Goal: Information Seeking & Learning: Learn about a topic

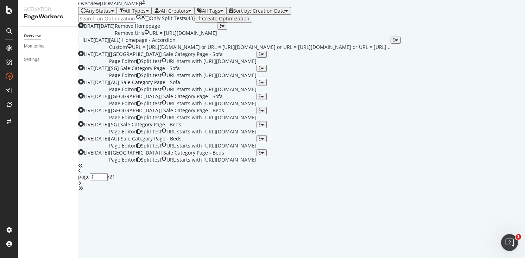
click at [390, 44] on div "[ALL] Homepage - Accordion" at bounding box center [249, 40] width 281 height 7
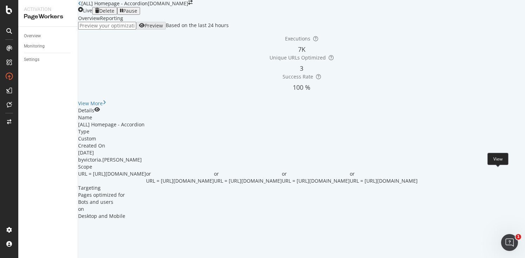
click at [100, 112] on icon "eye" at bounding box center [97, 109] width 6 height 5
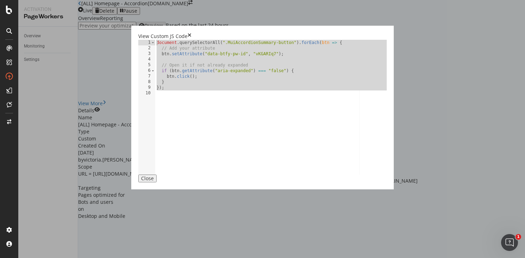
drag, startPoint x: 76, startPoint y: 97, endPoint x: 70, endPoint y: 44, distance: 53.8
click at [155, 44] on div "document . querySelectorAll ( ".MuiAccordionSummary-button" ) . forEach ( btn =…" at bounding box center [357, 112] width 404 height 145
type textarea "document.querySelectorAll(".MuiAccordionSummary-button").forEach(btn => { // Ad…"
click at [191, 33] on icon "times" at bounding box center [189, 36] width 4 height 7
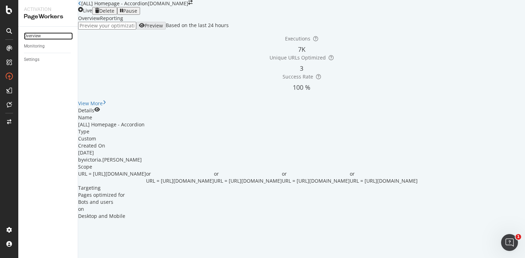
click at [44, 33] on link "Overview" at bounding box center [48, 35] width 49 height 7
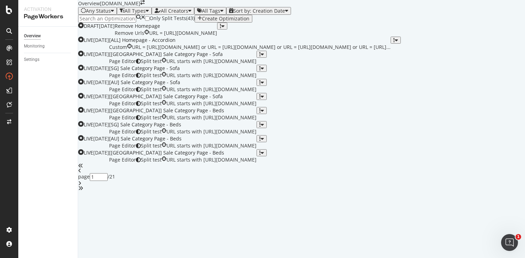
click at [202, 21] on div "button" at bounding box center [199, 19] width 5 height 6
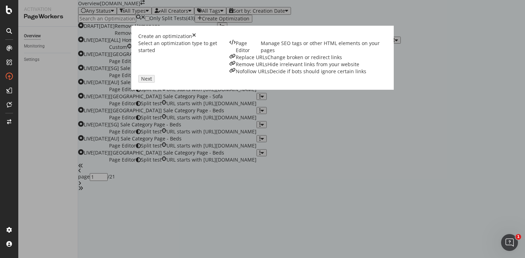
click at [261, 54] on div "Manage SEO tags or other HTML elements on your pages" at bounding box center [324, 47] width 126 height 14
click at [387, 83] on div "Next" at bounding box center [262, 79] width 248 height 8
click at [152, 82] on div "Next" at bounding box center [146, 79] width 11 height 6
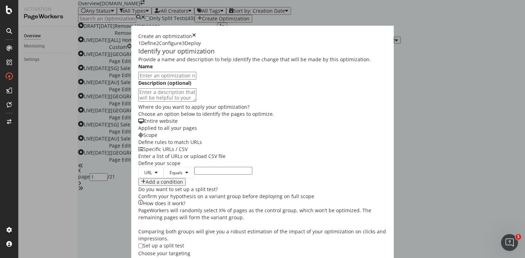
click at [192, 79] on input "modal" at bounding box center [167, 76] width 58 height 8
type input "rrr"
click at [194, 167] on input "modal" at bounding box center [223, 171] width 58 height 8
paste input "https://www.castlery.com/us/sale/black-friday-cyber-monday-sale"
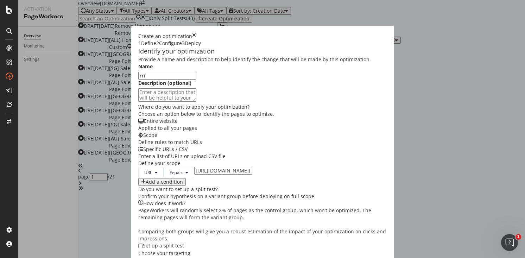
scroll to position [0, 65]
type input "https://www.castlery.com/us/sale/black-friday-cyber-monday-sale"
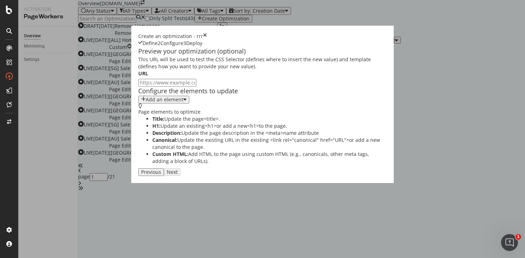
scroll to position [0, 0]
click at [146, 102] on div "Add an element" at bounding box center [165, 100] width 38 height 6
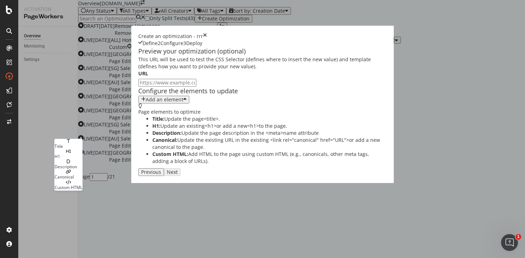
click at [81, 190] on div "Custom HTML" at bounding box center [69, 187] width 28 height 6
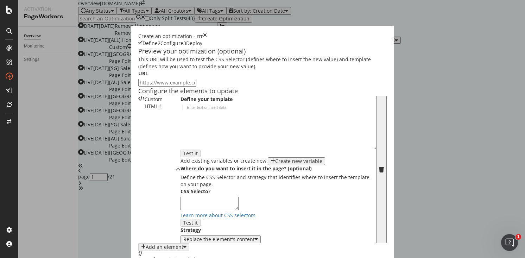
click at [180, 160] on div "modal" at bounding box center [278, 132] width 196 height 56
paste textarea "https://www.castlery.com/us/sale/black-friday-cyber-monday-sale"
type textarea "https://www.castlery.com/us/sale/black-friday-cyber-monday-sale"
paste textarea "});"
type textarea "});"
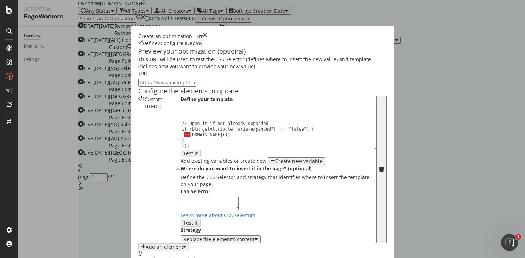
scroll to position [23, 0]
click at [180, 159] on div "// Open it if not already expanded if (btn.getAttribute("aria-expanded") === "f…" at bounding box center [275, 132] width 190 height 56
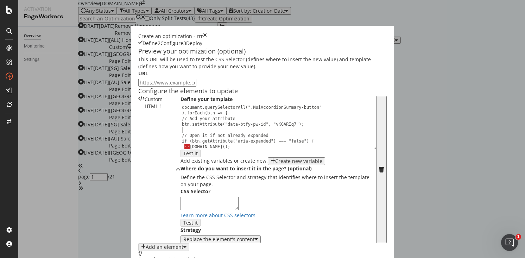
click at [138, 87] on input "modal" at bounding box center [167, 83] width 58 height 8
paste input "https://www.castlery.com/us/sale/black-friday-cyber-monday-sale"
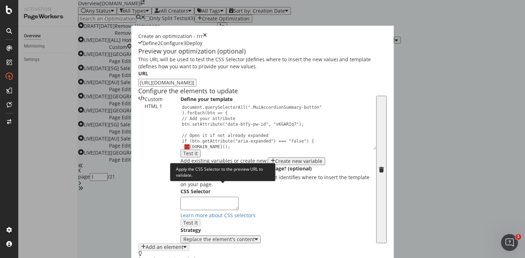
type input "https://www.castlery.com/us/sale/black-friday-cyber-monday-sale"
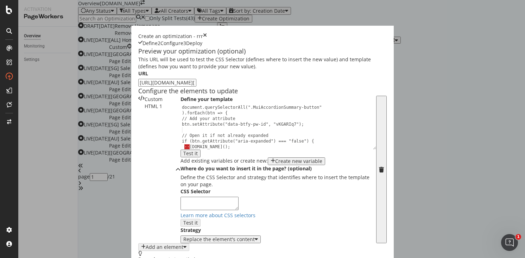
scroll to position [137, 0]
click at [180, 197] on textarea "modal" at bounding box center [209, 203] width 58 height 13
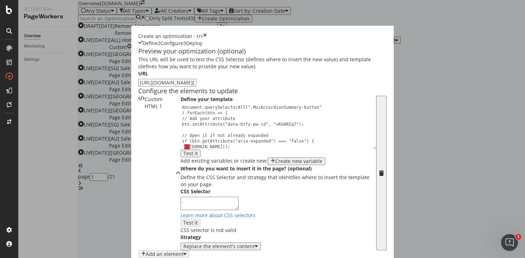
paste textarea "MuiList-root MuiList-vertical MuiList-variantPlain MuiList-colorPrimary MuiList…"
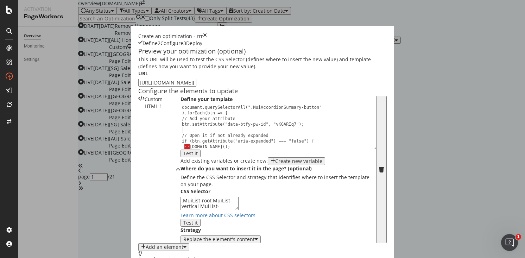
type textarea ".MuiList-root MuiList-vertical MuiList-variantPlain MuiList-colorPrimary MuiLis…"
click at [183, 236] on div "Replace the element's content" at bounding box center [218, 239] width 71 height 6
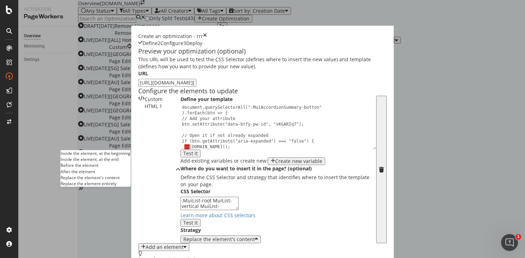
click at [99, 150] on div "Inside the element, at the beginning" at bounding box center [95, 153] width 70 height 6
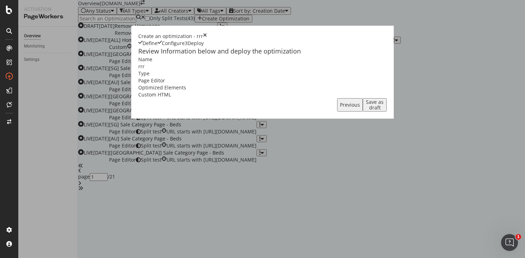
click at [384, 110] on div "Save as draft" at bounding box center [374, 104] width 18 height 11
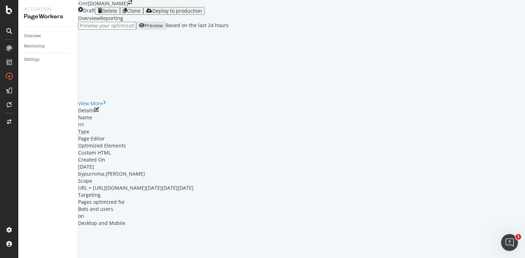
click at [129, 30] on input "url" at bounding box center [107, 26] width 58 height 8
click at [136, 30] on input "url" at bounding box center [107, 26] width 58 height 8
paste input "https://www.castlery.com/us/sale/black-friday-cyber-monday-sale"
type input "https://www.castlery.com/us/sale/black-friday-cyber-monday-sale"
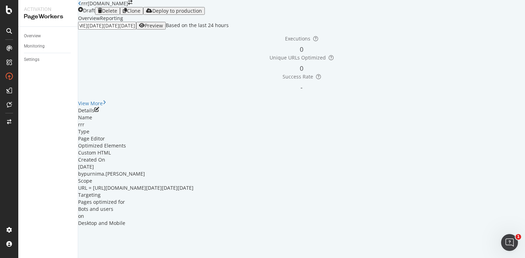
scroll to position [0, 0]
click at [163, 28] on div "Preview" at bounding box center [154, 26] width 18 height 6
click at [117, 14] on div "Delete" at bounding box center [109, 11] width 15 height 6
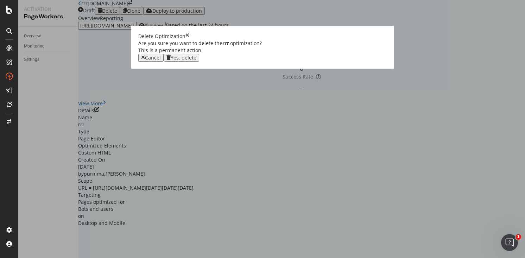
click at [196, 60] on div "Yes, delete" at bounding box center [184, 58] width 26 height 6
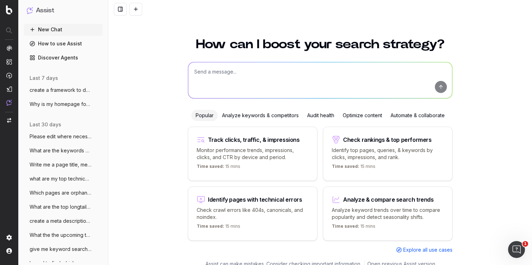
scroll to position [8, 0]
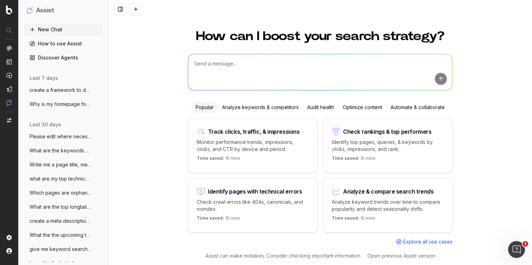
click at [212, 68] on textarea at bounding box center [320, 72] width 264 height 36
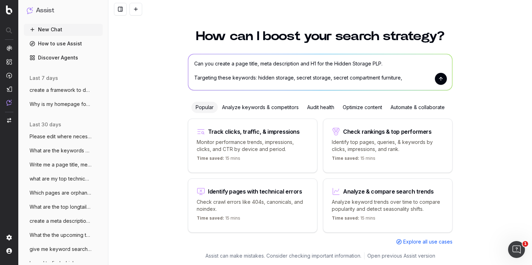
click at [401, 77] on textarea "Can you create a page title, meta description and H1 for the Hidden Storage PLP…" at bounding box center [320, 72] width 264 height 36
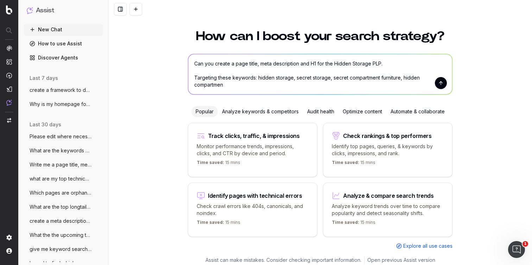
scroll to position [12, 0]
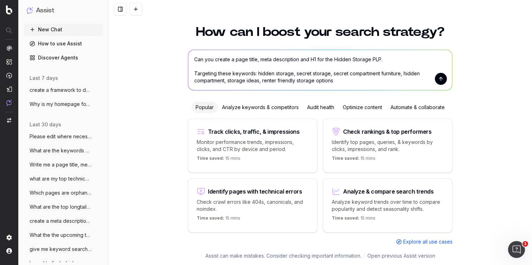
click at [251, 73] on textarea "Can you create a page title, meta description and H1 for the Hidden Storage PLP…" at bounding box center [320, 70] width 264 height 40
drag, startPoint x: 343, startPoint y: 82, endPoint x: 190, endPoint y: 74, distance: 153.6
click at [190, 74] on textarea "Can you create a page title, meta description and H1 for the Hidden Storage PLP…" at bounding box center [320, 70] width 264 height 40
click at [334, 83] on textarea "Can you create a page title, meta description and H1 for the Hidden Storage PLP…" at bounding box center [320, 70] width 264 height 40
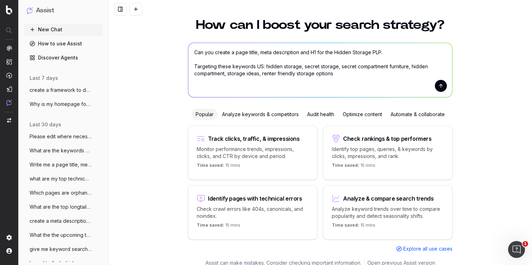
scroll to position [26, 0]
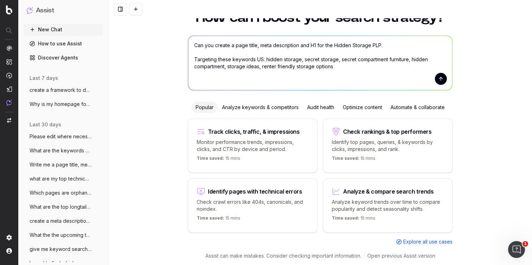
paste textarea "Targeting these keywords US: hidden storage, secret storage, secret compartment…"
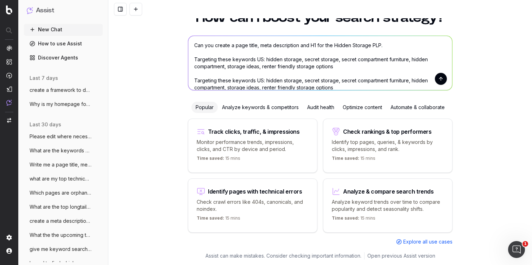
scroll to position [33, 0]
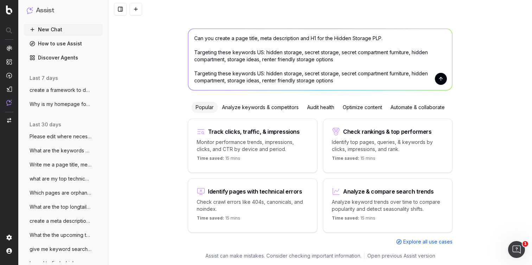
click at [259, 74] on textarea "Can you create a page title, meta description and H1 for the Hidden Storage PLP…" at bounding box center [320, 59] width 264 height 61
drag, startPoint x: 336, startPoint y: 82, endPoint x: 263, endPoint y: 75, distance: 73.1
click at [263, 75] on textarea "Can you create a page title, meta description and H1 for the Hidden Storage PLP…" at bounding box center [320, 59] width 264 height 61
click at [333, 86] on textarea "Can you create a page title, meta description and H1 for the Hidden Storage PLP…" at bounding box center [320, 59] width 264 height 61
drag, startPoint x: 332, startPoint y: 81, endPoint x: 263, endPoint y: 73, distance: 70.1
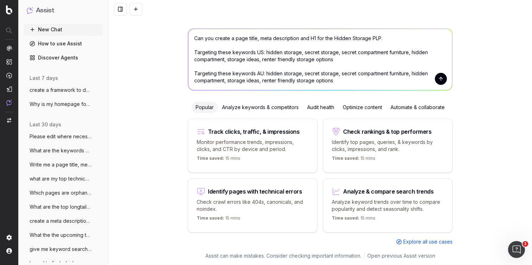
click at [263, 73] on textarea "Can you create a page title, meta description and H1 for the Hidden Storage PLP…" at bounding box center [320, 59] width 264 height 61
drag, startPoint x: 348, startPoint y: 81, endPoint x: 337, endPoint y: 70, distance: 15.4
click at [337, 70] on textarea "Can you create a page title, meta description and H1 for the Hidden Storage PLP…" at bounding box center [320, 59] width 264 height 61
click at [354, 84] on textarea "Can you create a page title, meta description and H1 for the Hidden Storage PLP…" at bounding box center [320, 59] width 264 height 61
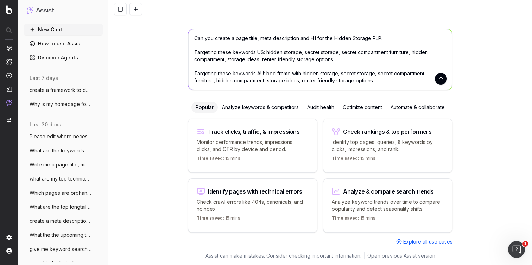
drag, startPoint x: 352, startPoint y: 82, endPoint x: 337, endPoint y: 74, distance: 17.5
click at [337, 74] on textarea "Can you create a page title, meta description and H1 for the Hidden Storage PLP…" at bounding box center [320, 59] width 264 height 61
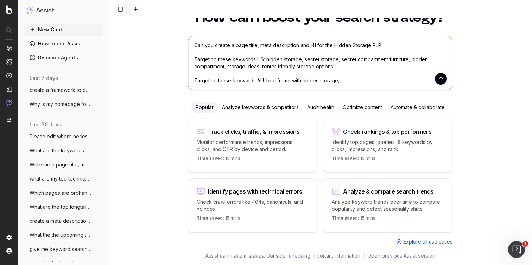
scroll to position [26, 0]
drag, startPoint x: 339, startPoint y: 81, endPoint x: 264, endPoint y: 80, distance: 75.6
click at [264, 80] on textarea "Can you create a page title, meta description and H1 for the Hidden Storage PLP…" at bounding box center [320, 63] width 264 height 54
click at [340, 82] on textarea "Can you create a page title, meta description and H1 for the Hidden Storage PLP…" at bounding box center [320, 63] width 264 height 54
paste textarea "bed frame with hidden storage,"
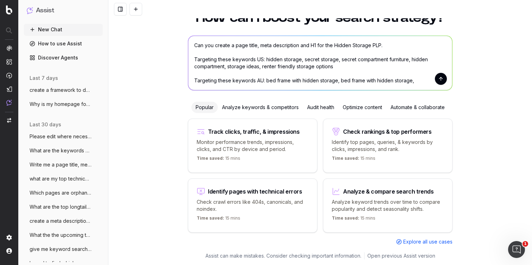
click at [360, 80] on textarea "Can you create a page title, meta description and H1 for the Hidden Storage PLP…" at bounding box center [320, 63] width 264 height 54
drag, startPoint x: 372, startPoint y: 80, endPoint x: 347, endPoint y: 79, distance: 25.0
click at [347, 79] on textarea "Can you create a page title, meta description and H1 for the Hidden Storage PLP…" at bounding box center [320, 63] width 264 height 54
click at [389, 81] on textarea "Can you create a page title, meta description and H1 for the Hidden Storage PLP…" at bounding box center [320, 63] width 264 height 54
paste textarea "bed frame with hidden storage,"
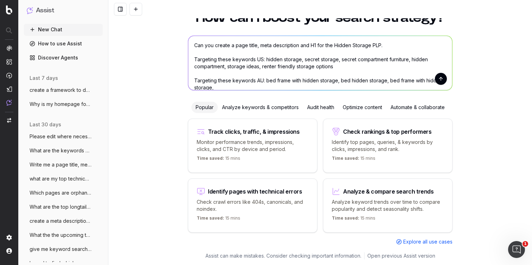
scroll to position [33, 0]
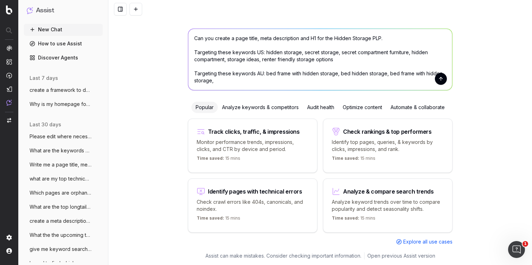
click at [400, 73] on textarea "Can you create a page title, meta description and H1 for the Hidden Storage PLP…" at bounding box center [320, 59] width 264 height 61
click at [425, 73] on textarea "Can you create a page title, meta description and H1 for the Hidden Storage PLP…" at bounding box center [320, 59] width 264 height 61
click at [317, 82] on textarea "Can you create a page title, meta description and H1 for the Hidden Storage PLP…" at bounding box center [320, 59] width 264 height 61
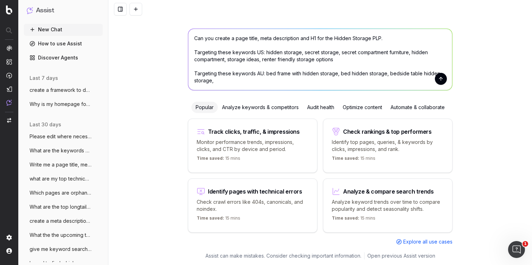
paste textarea "bed frame with hidden storage,"
click at [230, 78] on textarea "Can you create a page title, meta description and H1 for the Hidden Storage PLP…" at bounding box center [320, 59] width 264 height 61
drag, startPoint x: 236, startPoint y: 79, endPoint x: 216, endPoint y: 79, distance: 20.1
click at [216, 79] on textarea "Can you create a page title, meta description and H1 for the Hidden Storage PLP…" at bounding box center [320, 59] width 264 height 61
click at [278, 81] on textarea "Can you create a page title, meta description and H1 for the Hidden Storage PLP…" at bounding box center [320, 59] width 264 height 61
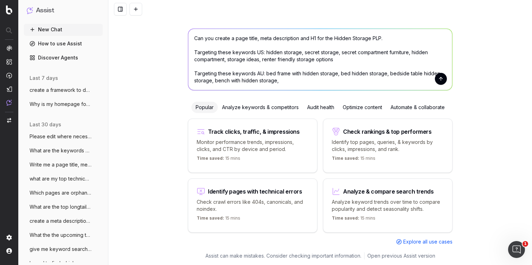
paste textarea "bed frame with hidden storage,"
drag, startPoint x: 312, startPoint y: 81, endPoint x: 277, endPoint y: 80, distance: 34.8
click at [277, 80] on textarea "Can you create a page title, meta description and H1 for the Hidden Storage PLP…" at bounding box center [320, 59] width 264 height 61
click at [347, 79] on textarea "Can you create a page title, meta description and H1 for the Hidden Storage PLP…" at bounding box center [320, 59] width 264 height 61
paste textarea "bed frame with hidden storage,"
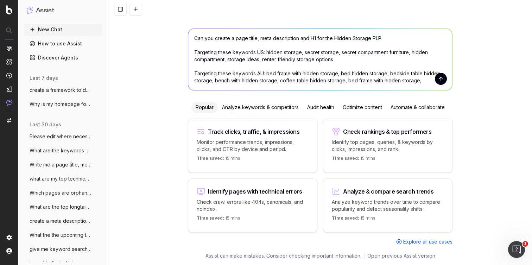
drag, startPoint x: 367, startPoint y: 79, endPoint x: 344, endPoint y: 78, distance: 23.2
click at [344, 78] on textarea "Can you create a page title, meta description and H1 for the Hidden Storage PLP…" at bounding box center [320, 59] width 264 height 61
click at [425, 80] on textarea "Can you create a page title, meta description and H1 for the Hidden Storage PLP…" at bounding box center [320, 59] width 264 height 61
drag, startPoint x: 424, startPoint y: 74, endPoint x: 191, endPoint y: 62, distance: 233.1
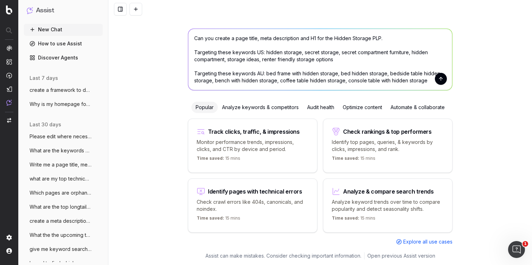
click at [191, 62] on textarea "Can you create a page title, meta description and H1 for the Hidden Storage PLP…" at bounding box center [320, 59] width 264 height 61
click at [197, 80] on textarea "Can you create a page title, meta description and H1 for the Hidden Storage PLP…" at bounding box center [320, 59] width 264 height 61
paste textarea "Targeting these keywords AU: bed frame with hidden storage, bed hidden storage,…"
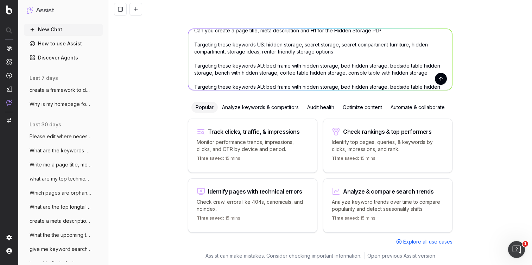
scroll to position [15, 0]
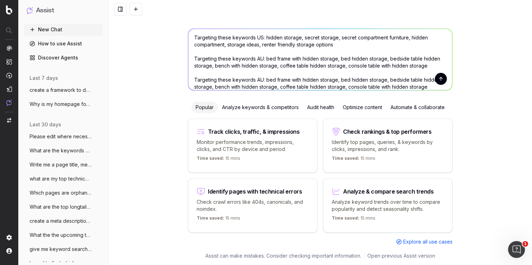
click at [259, 79] on textarea "Can you create a page title, meta description and H1 for the Hidden Storage PLP…" at bounding box center [320, 59] width 264 height 61
drag, startPoint x: 337, startPoint y: 79, endPoint x: 262, endPoint y: 78, distance: 74.6
click at [262, 78] on textarea "Can you create a page title, meta description and H1 for the Hidden Storage PLP…" at bounding box center [320, 59] width 264 height 61
click at [241, 86] on textarea "Can you create a page title, meta description and H1 for the Hidden Storage PLP…" at bounding box center [320, 59] width 264 height 61
drag, startPoint x: 211, startPoint y: 86, endPoint x: 309, endPoint y: 79, distance: 97.7
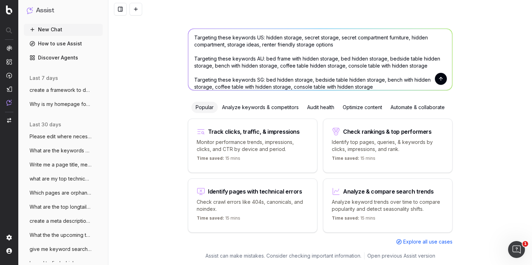
click at [309, 79] on textarea "Can you create a page title, meta description and H1 for the Hidden Storage PLP…" at bounding box center [320, 59] width 264 height 61
click at [390, 79] on textarea "Can you create a page title, meta description and H1 for the Hidden Storage PLP…" at bounding box center [320, 59] width 264 height 61
drag, startPoint x: 274, startPoint y: 85, endPoint x: 192, endPoint y: 84, distance: 82.7
click at [192, 84] on textarea "Can you create a page title, meta description and H1 for the Hidden Storage PLP…" at bounding box center [320, 59] width 264 height 61
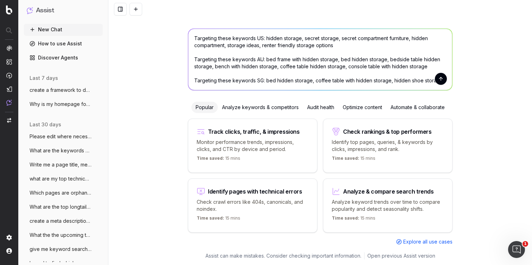
drag, startPoint x: 428, startPoint y: 67, endPoint x: 185, endPoint y: 60, distance: 242.8
click at [188, 60] on div "Can you create a page title, meta description and H1 for the Hidden Storage PLP…" at bounding box center [320, 59] width 264 height 62
click at [239, 86] on textarea "Can you create a page title, meta description and H1 for the Hidden Storage PLP…" at bounding box center [320, 59] width 264 height 61
paste textarea "Targeting these keywords AU: bed frame with hidden storage, bed hidden storage,…"
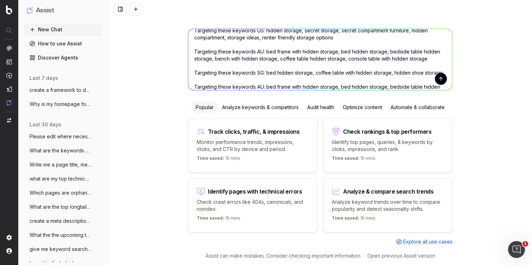
scroll to position [29, 0]
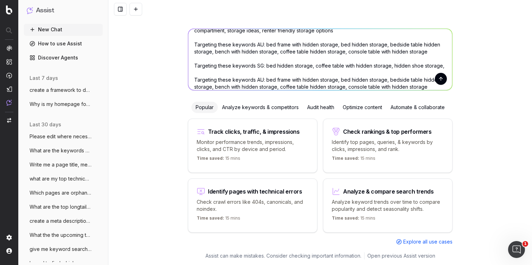
click at [258, 78] on textarea "Can you create a page title, meta description and H1 for the Hidden Storage PLP…" at bounding box center [320, 59] width 264 height 61
click at [295, 79] on textarea "Can you create a page title, meta description and H1 for the Hidden Storage PLP…" at bounding box center [320, 59] width 264 height 61
click at [326, 79] on textarea "Can you create a page title, meta description and H1 for the Hidden Storage PLP…" at bounding box center [320, 59] width 264 height 61
drag, startPoint x: 273, startPoint y: 52, endPoint x: 213, endPoint y: 52, distance: 60.5
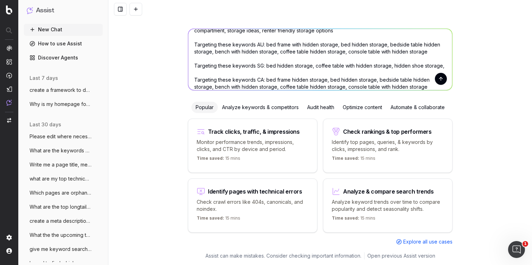
click at [213, 52] on textarea "Can you create a page title, meta description and H1 for the Hidden Storage PLP…" at bounding box center [320, 59] width 264 height 61
click at [325, 79] on textarea "Can you create a page title, meta description and H1 for the Hidden Storage PLP…" at bounding box center [320, 59] width 264 height 61
paste textarea "nch with hidden storagebe"
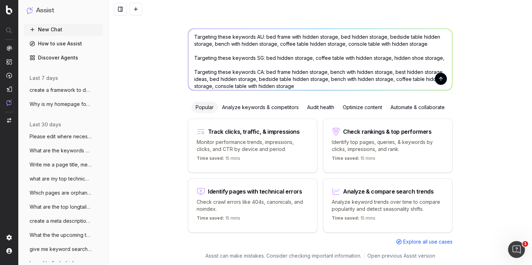
drag, startPoint x: 385, startPoint y: 59, endPoint x: 311, endPoint y: 58, distance: 73.9
click at [311, 58] on textarea "Can you create a page title, meta description and H1 for the Hidden Storage PLP…" at bounding box center [320, 59] width 264 height 61
click at [208, 78] on textarea "Can you create a page title, meta description and H1 for the Hidden Storage PLP…" at bounding box center [320, 59] width 264 height 61
paste textarea "coffee table with hidden storage"
click at [382, 87] on textarea "Can you create a page title, meta description and H1 for the Hidden Storage PLP…" at bounding box center [320, 59] width 264 height 61
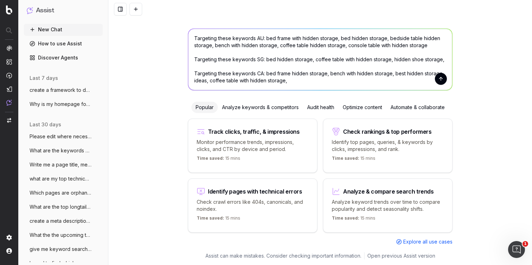
scroll to position [35, 0]
drag, startPoint x: 423, startPoint y: 45, endPoint x: 343, endPoint y: 46, distance: 80.2
click at [343, 46] on textarea "Can you create a page title, meta description and H1 for the Hidden Storage PLP…" at bounding box center [320, 59] width 264 height 61
click at [290, 81] on textarea "Can you create a page title, meta description and H1 for the Hidden Storage PLP…" at bounding box center [320, 59] width 264 height 61
paste textarea "console table with hidden storage"
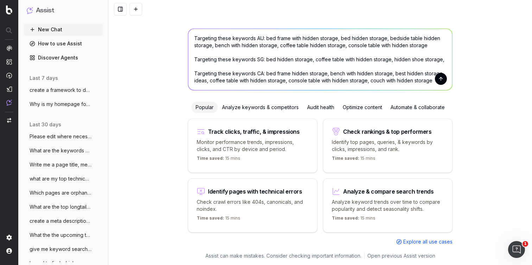
scroll to position [43, 0]
drag, startPoint x: 430, startPoint y: 73, endPoint x: 191, endPoint y: 67, distance: 238.5
click at [191, 67] on textarea "Can you create a page title, meta description and H1 for the Hidden Storage PLP…" at bounding box center [320, 59] width 264 height 61
click at [194, 81] on textarea "Can you create a page title, meta description and H1 for the Hidden Storage PLP…" at bounding box center [320, 59] width 264 height 61
paste textarea "Targeting these keywords CA: bed frame hidden storage, bench with hidden storag…"
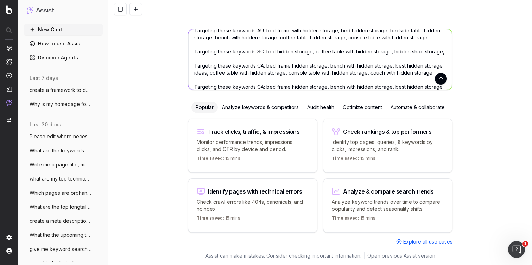
scroll to position [50, 0]
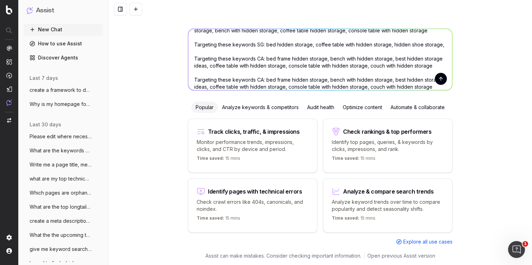
click at [260, 78] on textarea "Can you create a page title, meta description and H1 for the Hidden Storage PLP…" at bounding box center [320, 59] width 264 height 61
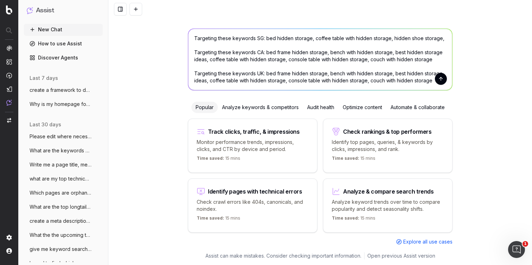
drag, startPoint x: 263, startPoint y: 77, endPoint x: 439, endPoint y: 92, distance: 176.1
click at [439, 92] on div "How can I boost your search strategy? Can you create a page title, meta descrip…" at bounding box center [320, 124] width 270 height 256
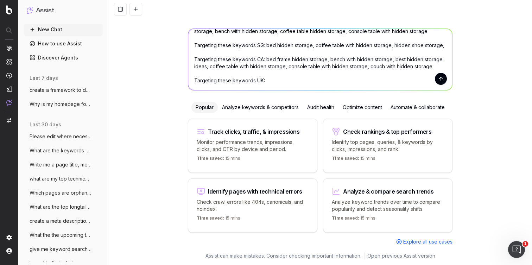
scroll to position [49, 0]
drag, startPoint x: 324, startPoint y: 59, endPoint x: 263, endPoint y: 58, distance: 60.5
click at [263, 58] on textarea "Can you create a page title, meta description and H1 for the Hidden Storage PLP…" at bounding box center [320, 59] width 264 height 61
click at [262, 80] on textarea "Can you create a page title, meta description and H1 for the Hidden Storage PLP…" at bounding box center [320, 59] width 264 height 61
paste textarea "bed frame hidden storage,"
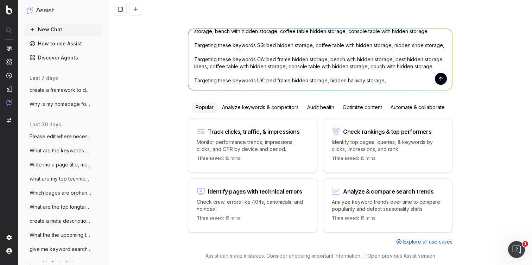
drag, startPoint x: 388, startPoint y: 59, endPoint x: 326, endPoint y: 58, distance: 61.9
click at [326, 58] on textarea "Can you create a page title, meta description and H1 for the Hidden Storage PLP…" at bounding box center [320, 59] width 264 height 61
click at [384, 81] on textarea "Can you create a page title, meta description and H1 for the Hidden Storage PLP…" at bounding box center [320, 59] width 264 height 61
paste textarea "bench with hidden storage"
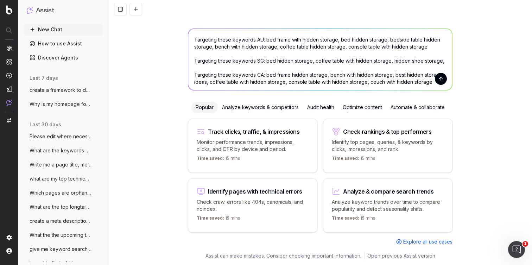
scroll to position [33, 0]
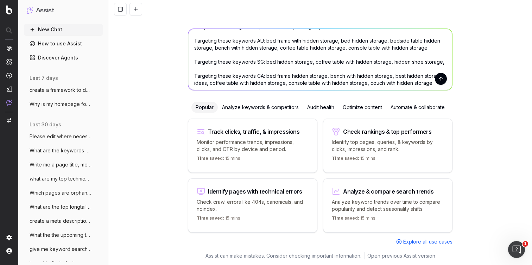
drag, startPoint x: 385, startPoint y: 41, endPoint x: 210, endPoint y: 48, distance: 176.0
click at [210, 48] on textarea "Can you create a page title, meta description and H1 for the Hidden Storage PLP…" at bounding box center [320, 59] width 264 height 61
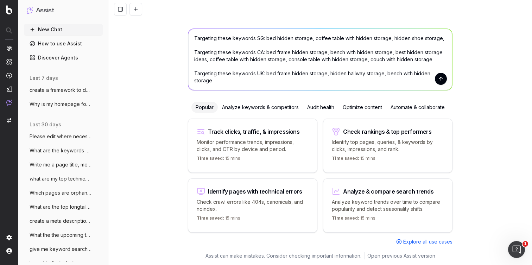
click at [212, 83] on textarea "Can you create a page title, meta description and H1 for the Hidden Storage PLP…" at bounding box center [320, 59] width 264 height 61
paste textarea "bedside table hidden storage"
click at [244, 82] on textarea "Can you create a page title, meta description and H1 for the Hidden Storage PLP…" at bounding box center [320, 59] width 264 height 61
click at [297, 80] on textarea "Can you create a page title, meta description and H1 for the Hidden Storage PLP…" at bounding box center [320, 59] width 264 height 61
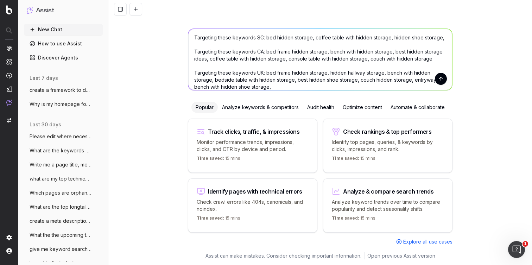
type textarea "Can you create a page title, meta description and H1 for the Hidden Storage PLP…"
click at [437, 80] on button "submit" at bounding box center [441, 79] width 12 height 12
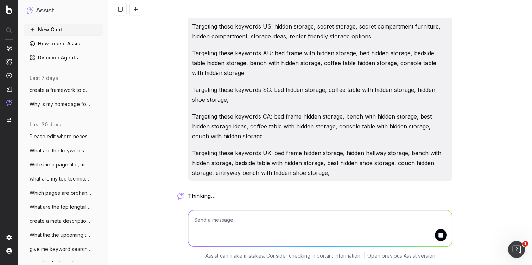
scroll to position [17, 0]
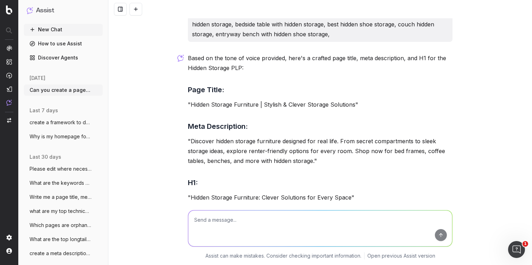
scroll to position [226, 0]
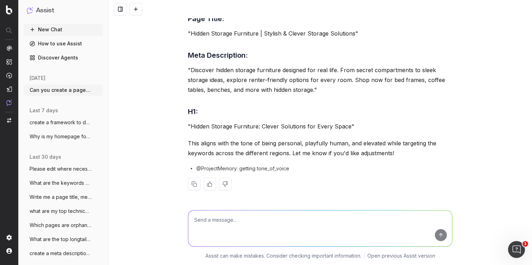
click at [213, 215] on textarea at bounding box center [320, 228] width 264 height 36
type textarea "Do it by country"
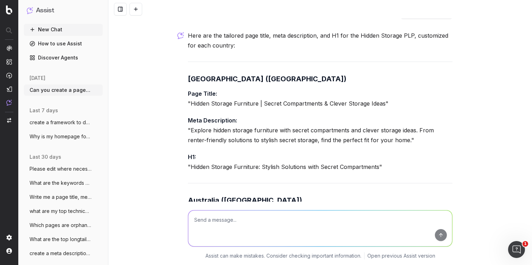
scroll to position [451, 0]
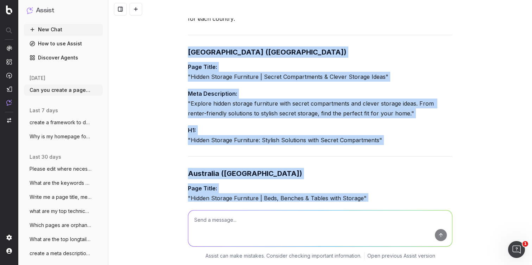
drag, startPoint x: 186, startPoint y: 51, endPoint x: 369, endPoint y: 208, distance: 241.2
click at [369, 208] on div "Can you create a page title, meta description and H1 for the Hidden Storage PLP…" at bounding box center [319, 132] width 423 height 265
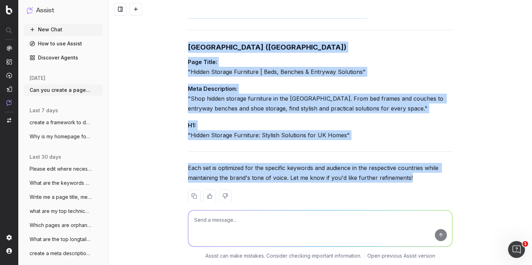
scroll to position [953, 0]
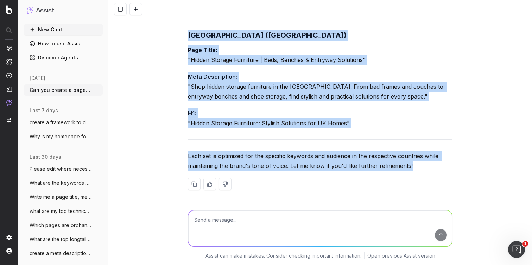
copy div "United States (US) Page Title: "Hidden Storage Furniture | Secret Compartments …"
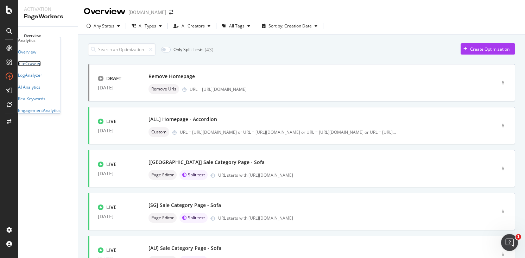
click at [41, 66] on div "SiteCrawler" at bounding box center [29, 63] width 23 height 6
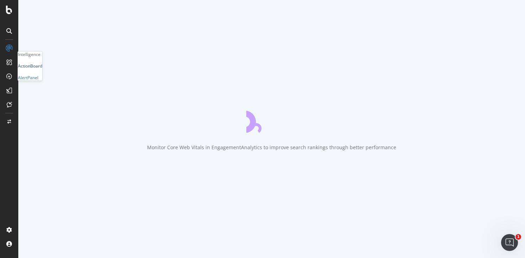
click at [42, 69] on div "ActionBoard" at bounding box center [30, 66] width 24 height 6
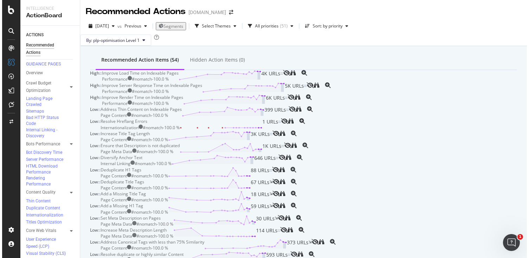
scroll to position [160, 0]
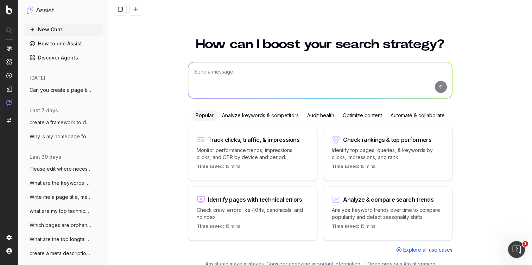
scroll to position [8, 0]
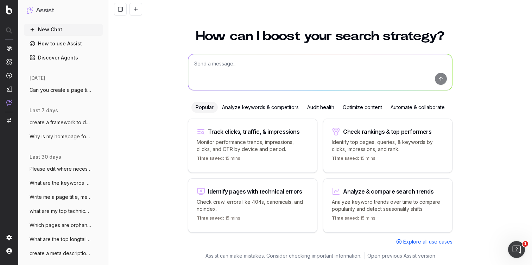
click at [220, 68] on textarea at bounding box center [320, 72] width 264 height 36
type textarea "Where should breadcrumbs be placed on a page"
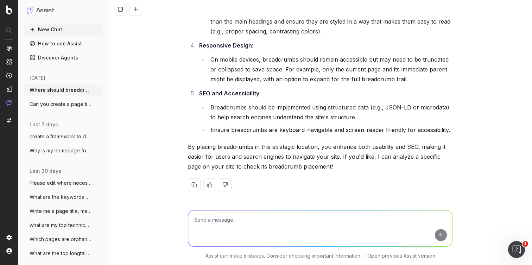
scroll to position [201, 0]
paste textarea "[URL][DOMAIN_NAME]"
type textarea "[URL][DOMAIN_NAME]"
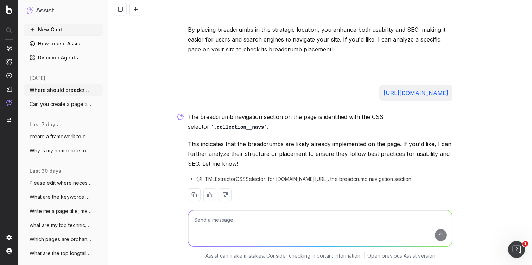
scroll to position [327, 0]
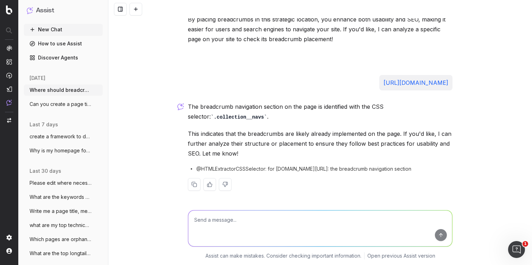
click at [253, 225] on textarea at bounding box center [320, 228] width 264 height 36
type textarea "yes"
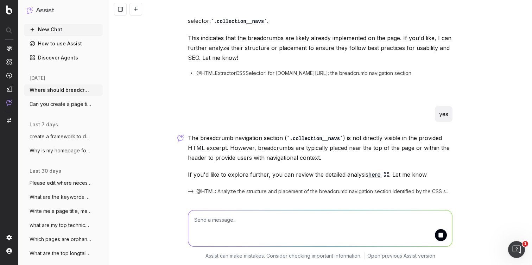
scroll to position [457, 0]
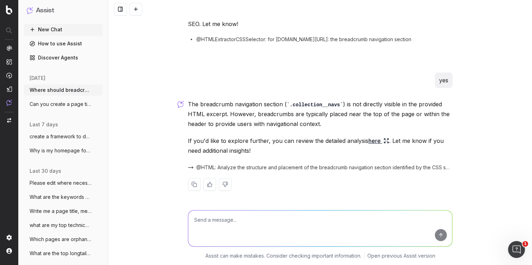
click at [384, 139] on icon at bounding box center [384, 139] width 1 height 1
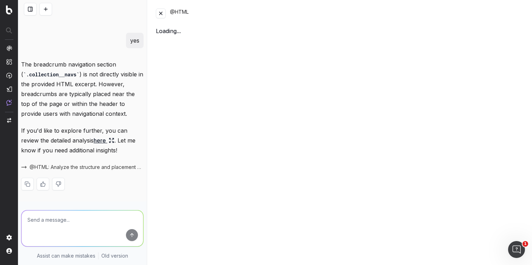
scroll to position [762, 0]
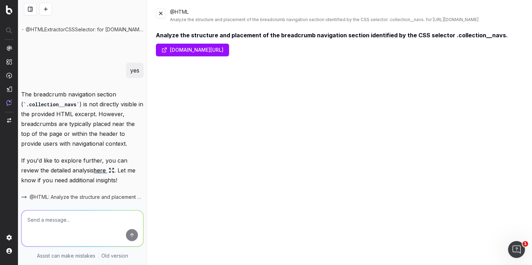
click at [229, 56] on link "[DOMAIN_NAME][URL]" at bounding box center [192, 50] width 73 height 13
click at [161, 15] on button at bounding box center [161, 13] width 10 height 10
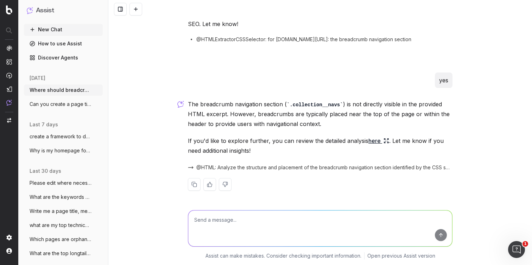
click at [251, 226] on textarea at bounding box center [320, 228] width 264 height 36
type textarea "So what would be the best practice for breadcrumbs in the case of sundays"
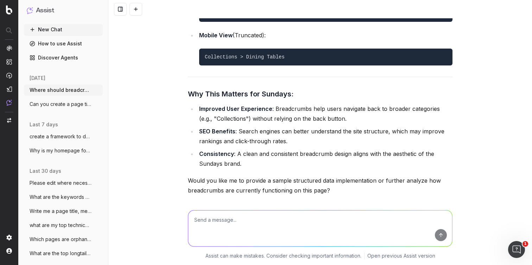
scroll to position [1223, 0]
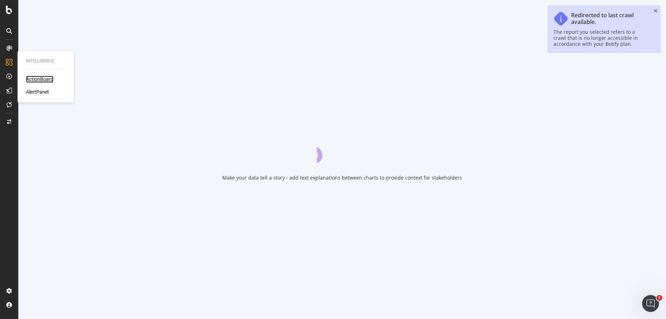
click at [34, 77] on div "ActionBoard" at bounding box center [39, 79] width 27 height 7
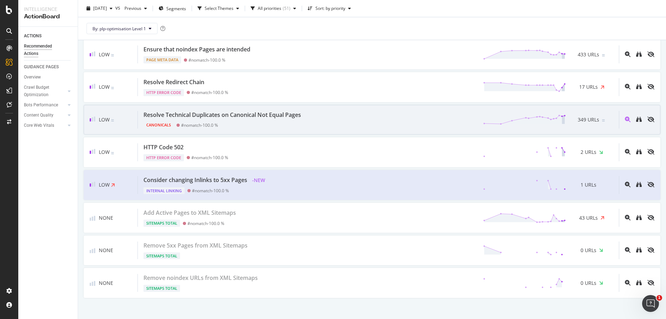
scroll to position [1499, 0]
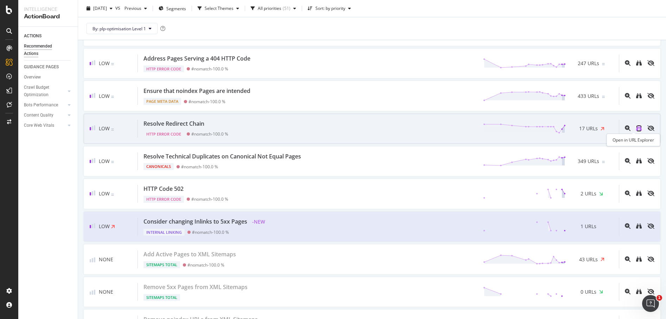
click at [636, 128] on icon "binoculars" at bounding box center [639, 128] width 6 height 6
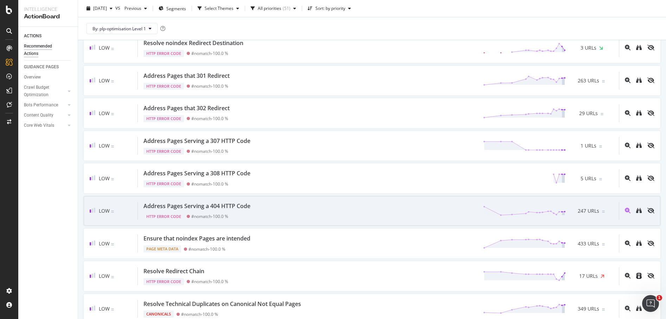
scroll to position [1349, 0]
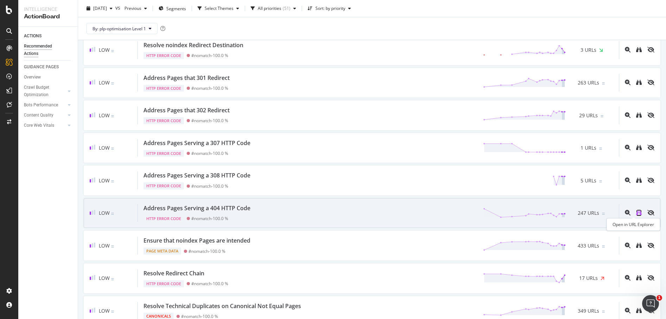
click at [636, 212] on icon "binoculars" at bounding box center [639, 213] width 6 height 6
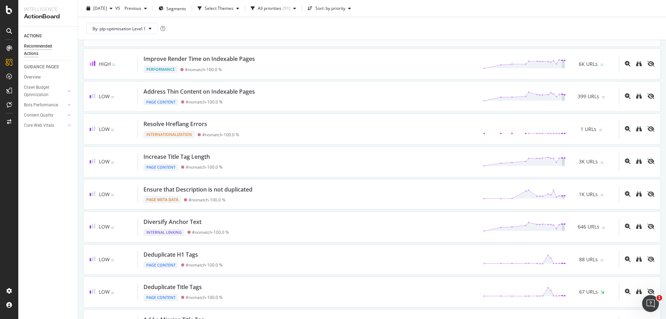
scroll to position [0, 0]
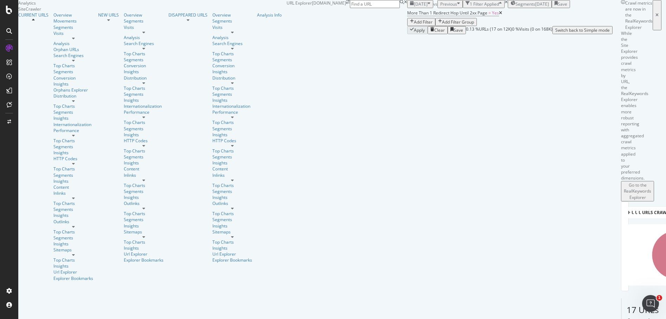
scroll to position [165, 0]
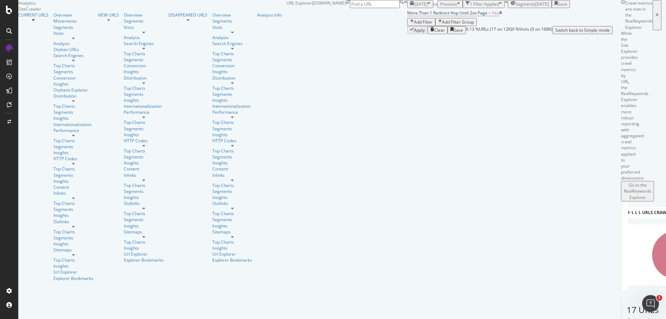
scroll to position [0, 0]
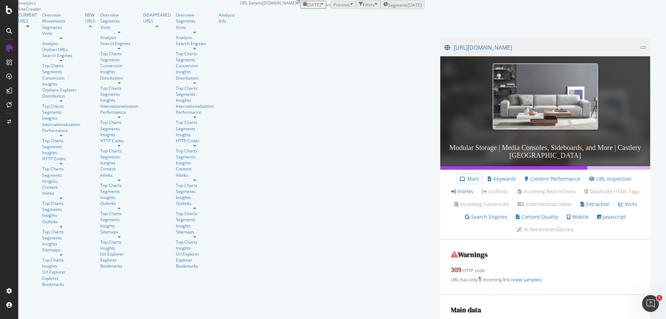
scroll to position [209, 0]
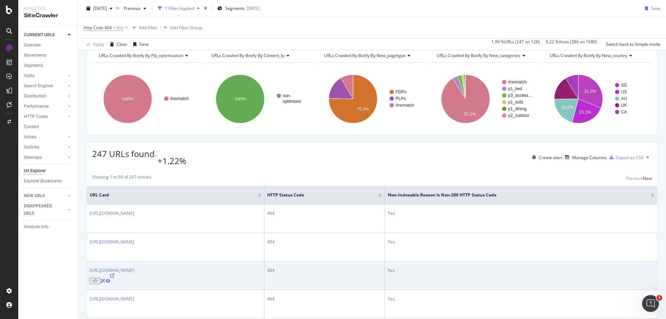
scroll to position [82, 0]
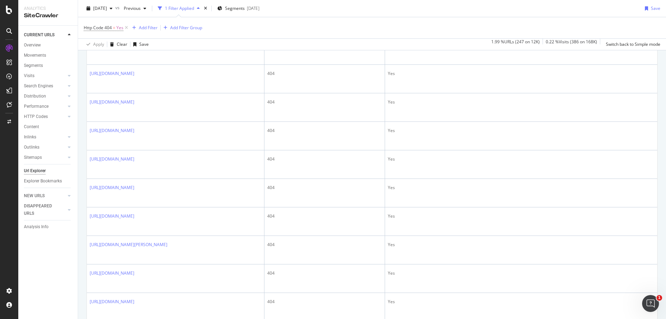
scroll to position [708, 0]
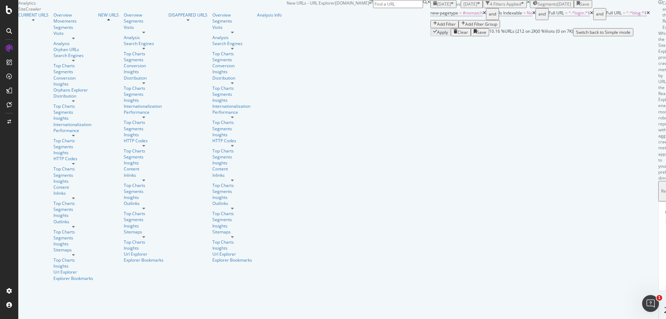
scroll to position [89, 0]
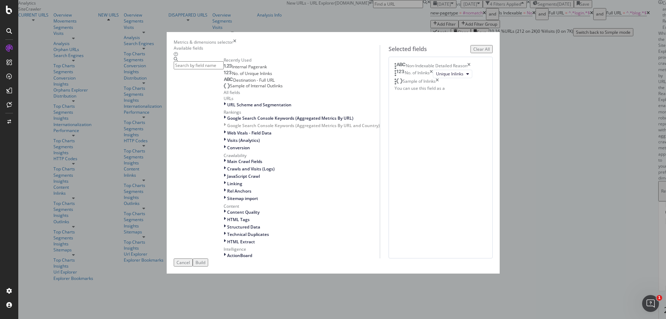
click at [224, 69] on input "modal" at bounding box center [199, 65] width 50 height 8
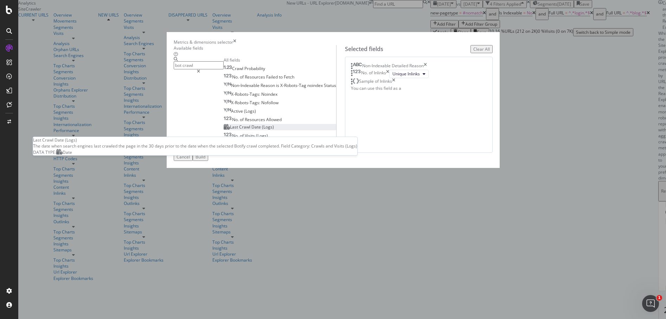
type input "bot crawl"
click at [262, 130] on span "(Logs)" at bounding box center [268, 127] width 12 height 6
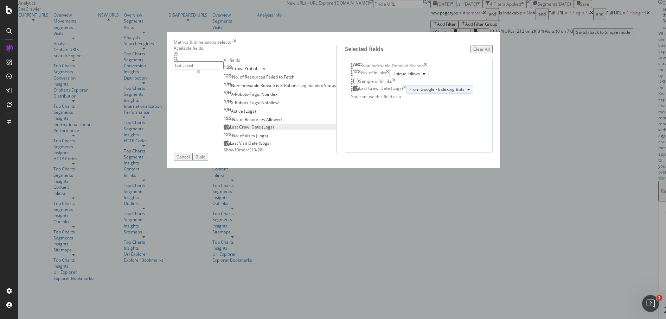
click at [409, 92] on span "From Google - Indexing Bots" at bounding box center [436, 89] width 55 height 6
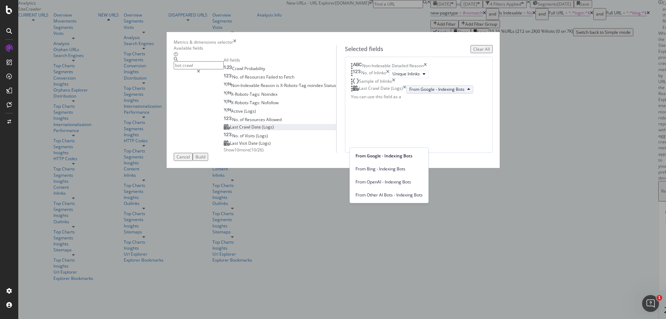
click at [461, 153] on div "Non-Indexable Detailed Reason No. of Inlinks Unique Inlinks Sample of Inlinks L…" at bounding box center [419, 105] width 148 height 96
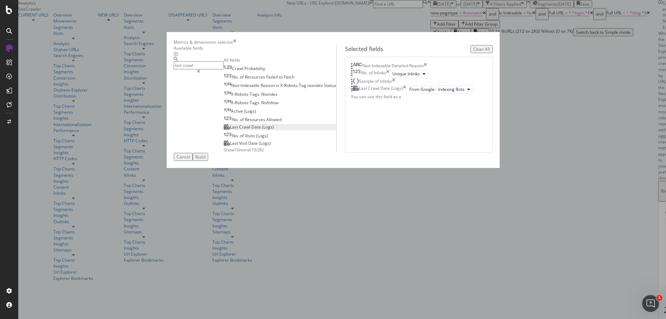
click at [251, 130] on span "Date" at bounding box center [256, 127] width 11 height 6
click at [409, 101] on span "From Bing - Indexing Bots" at bounding box center [434, 98] width 50 height 6
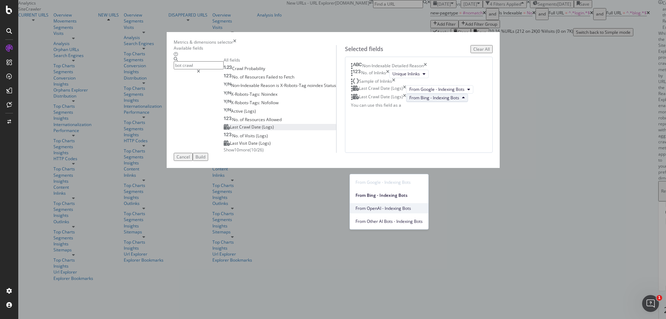
click at [395, 210] on span "From OpenAI - Indexing Bots" at bounding box center [389, 208] width 67 height 6
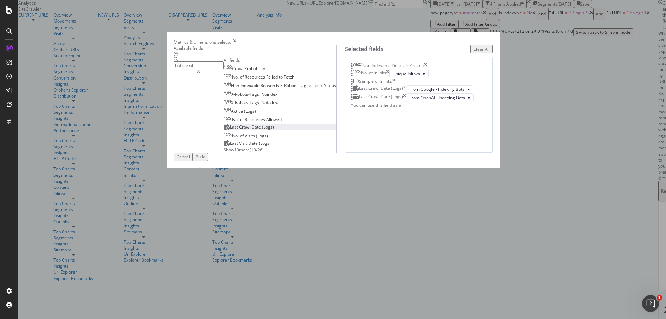
click at [205, 160] on div "Build" at bounding box center [201, 157] width 10 height 6
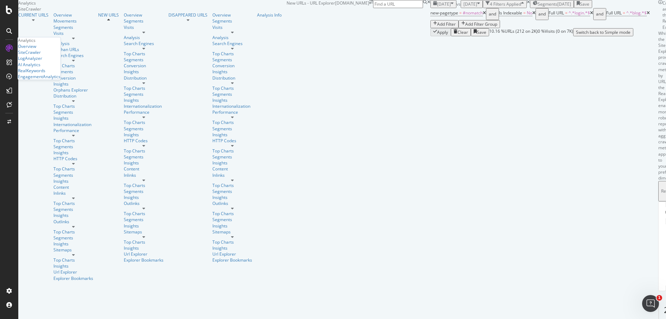
click at [10, 47] on icon at bounding box center [9, 48] width 7 height 7
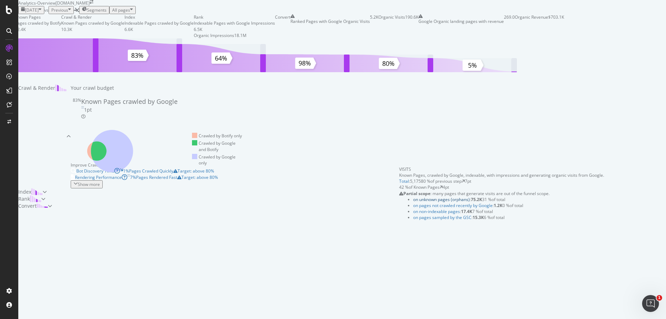
click at [441, 202] on link "on unknown pages (orphans)" at bounding box center [441, 199] width 57 height 6
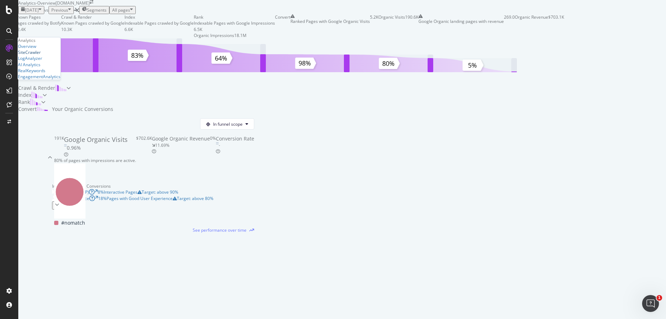
click at [35, 55] on div "SiteCrawler" at bounding box center [29, 52] width 23 height 6
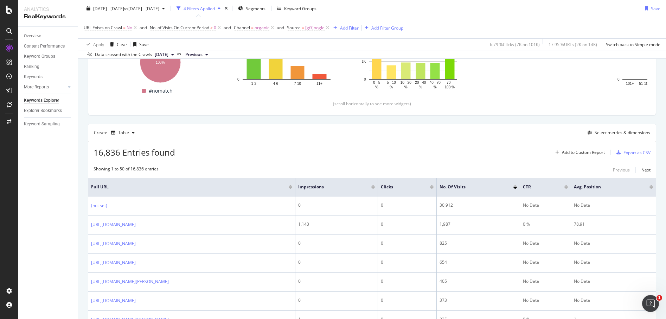
scroll to position [130, 0]
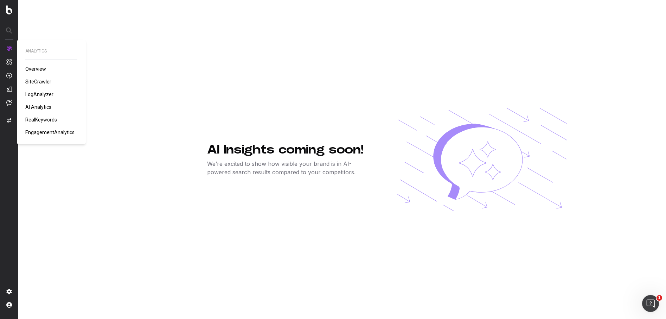
click at [43, 79] on span "SiteCrawler" at bounding box center [38, 82] width 26 height 6
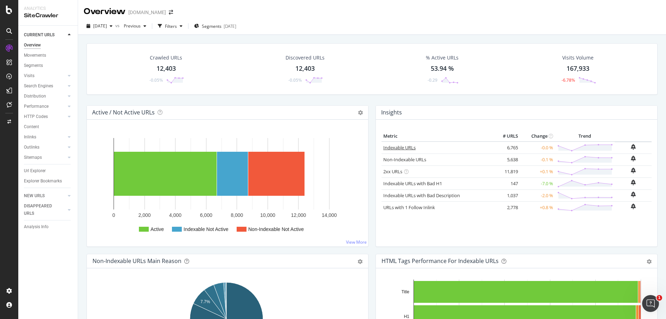
click at [403, 147] on link "Indexable URLs" at bounding box center [399, 147] width 32 height 6
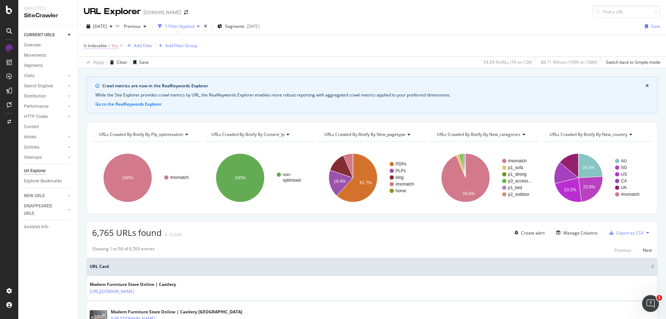
click at [114, 45] on span "Yes" at bounding box center [114, 46] width 7 height 10
click at [97, 73] on icon at bounding box center [99, 73] width 5 height 4
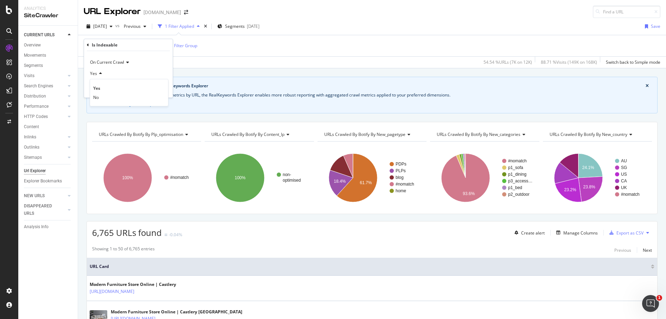
drag, startPoint x: 101, startPoint y: 97, endPoint x: 110, endPoint y: 94, distance: 10.3
click at [101, 97] on div "No" at bounding box center [128, 97] width 75 height 9
click at [164, 87] on div "Apply" at bounding box center [161, 88] width 11 height 6
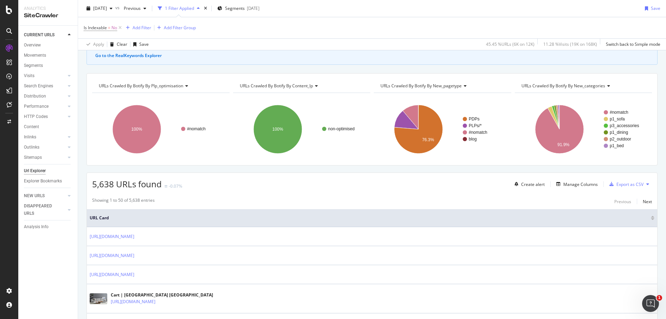
scroll to position [74, 0]
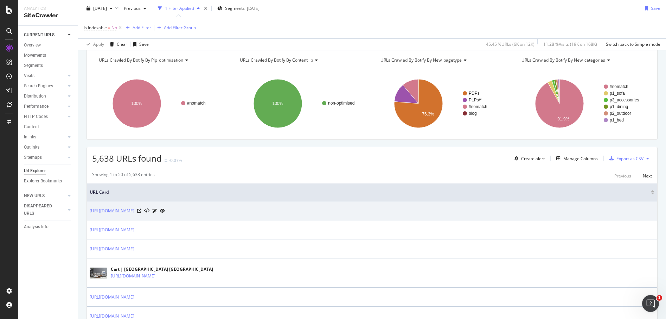
click at [134, 213] on link "https://www.castlery.com/referral" at bounding box center [112, 210] width 45 height 7
click at [141, 209] on icon at bounding box center [139, 211] width 4 height 4
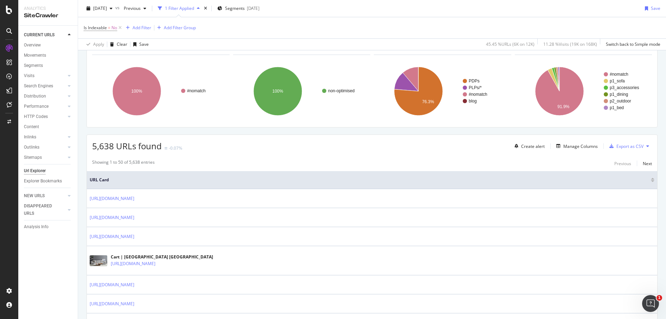
scroll to position [94, 0]
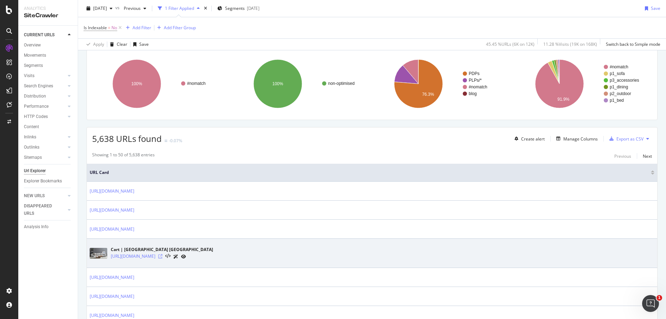
click at [162, 257] on icon at bounding box center [160, 256] width 4 height 4
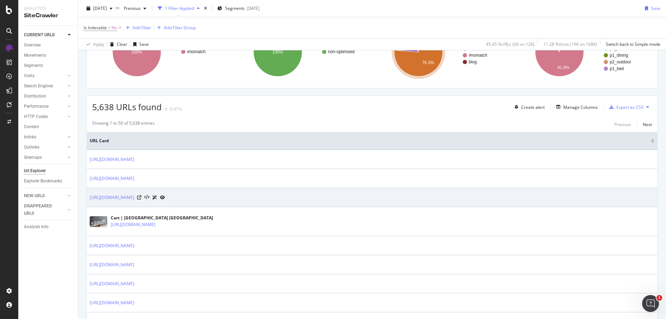
scroll to position [132, 0]
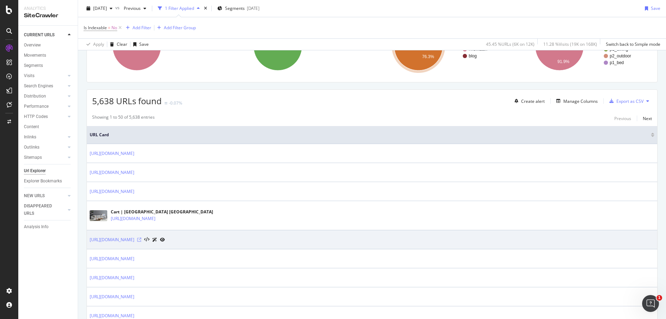
click at [141, 239] on icon at bounding box center [139, 239] width 4 height 4
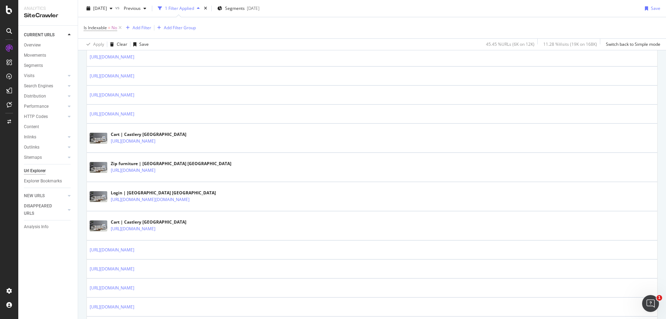
scroll to position [1070, 0]
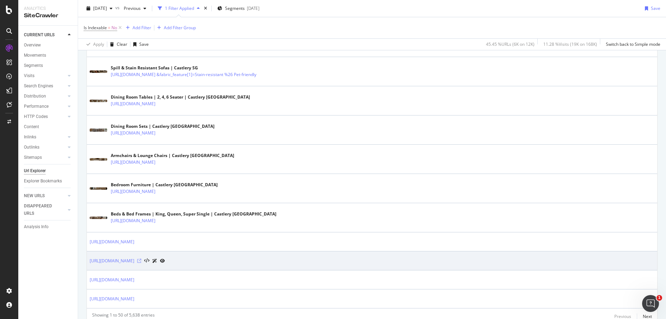
click at [141, 260] on icon at bounding box center [139, 261] width 4 height 4
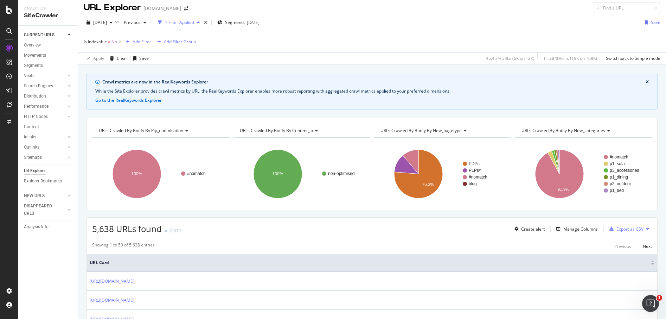
scroll to position [5, 0]
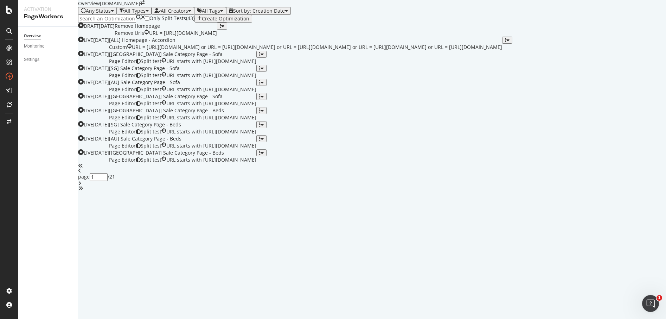
click at [131, 23] on input at bounding box center [107, 19] width 58 height 8
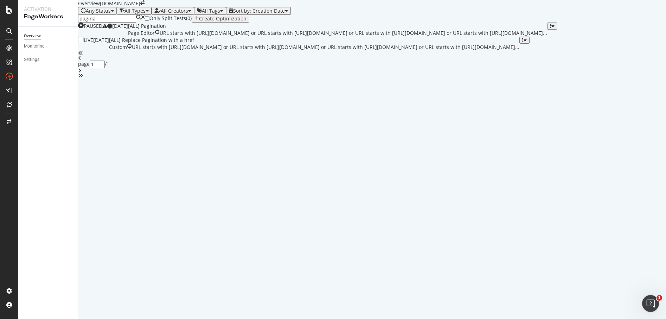
click at [278, 44] on div "[ALL] Replace Pagination with a href" at bounding box center [314, 40] width 410 height 7
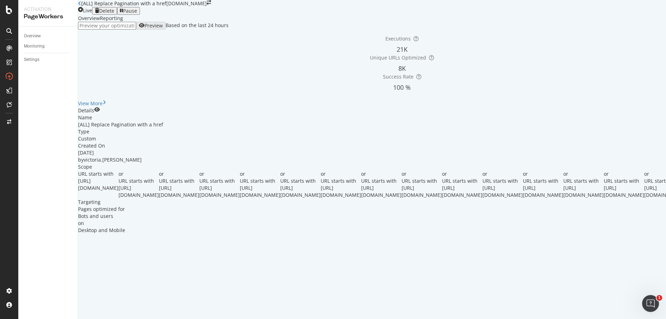
scroll to position [14, 0]
click at [635, 114] on div "Details" at bounding box center [402, 110] width 648 height 7
click at [100, 112] on icon "eye" at bounding box center [97, 109] width 6 height 5
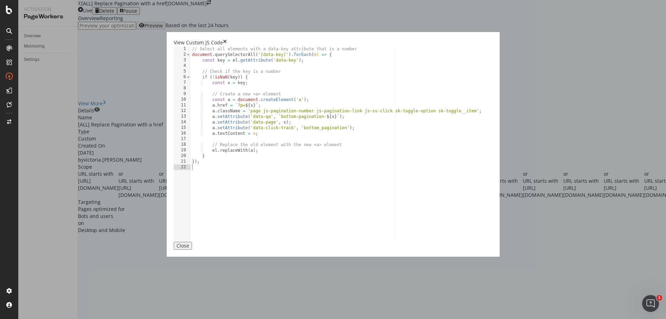
click at [192, 249] on button "Close" at bounding box center [183, 246] width 18 height 8
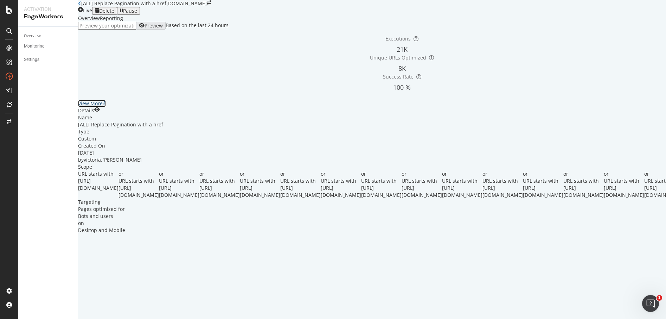
click at [103, 107] on div "View More" at bounding box center [90, 103] width 25 height 7
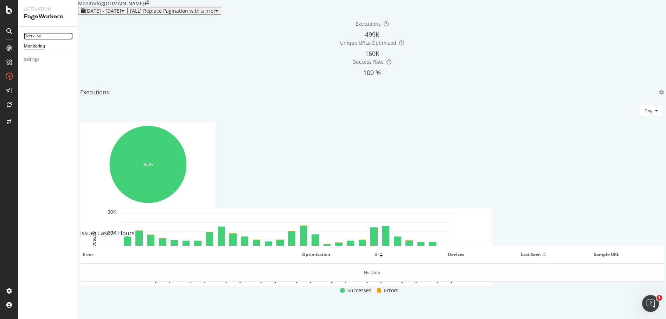
click at [50, 38] on link "Overview" at bounding box center [48, 35] width 49 height 7
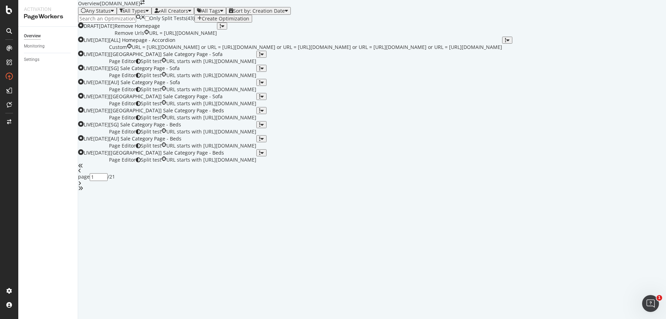
click at [121, 23] on input at bounding box center [107, 19] width 58 height 8
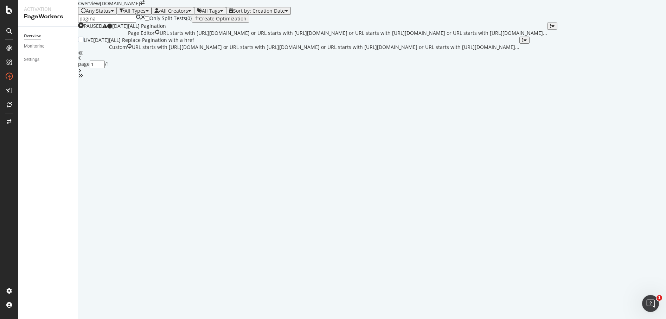
click at [255, 44] on div "[ALL] Replace Pagination with a href" at bounding box center [314, 40] width 410 height 7
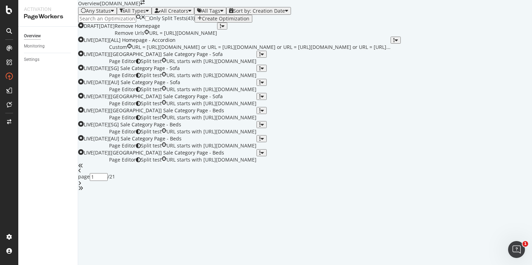
click at [401, 23] on div "Only Split Tests ( 43 ) Create Optimization" at bounding box center [305, 19] width 454 height 8
click at [45, 176] on div "Overview Monitoring Settings" at bounding box center [47, 146] width 59 height 238
click at [305, 23] on div "Only Split Tests ( 43 ) Create Optimization" at bounding box center [305, 19] width 454 height 8
